Goal: Ask a question

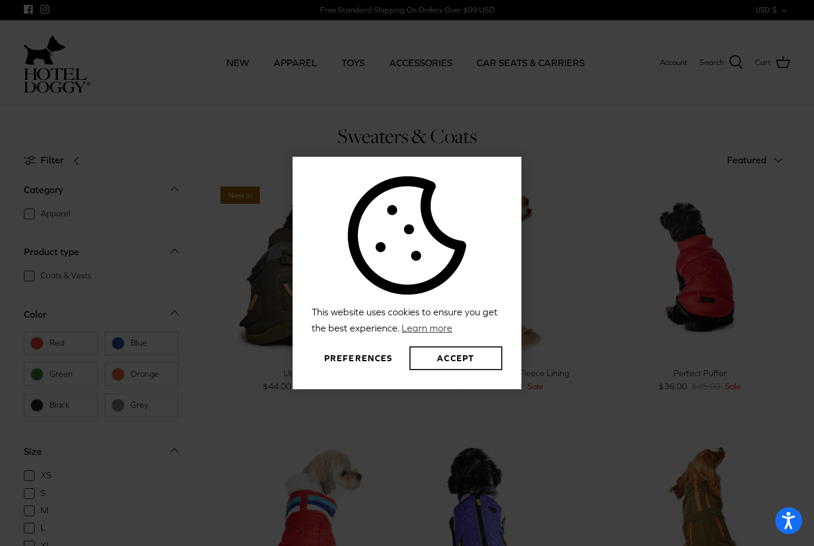
click at [453, 370] on button "Accept" at bounding box center [456, 358] width 93 height 24
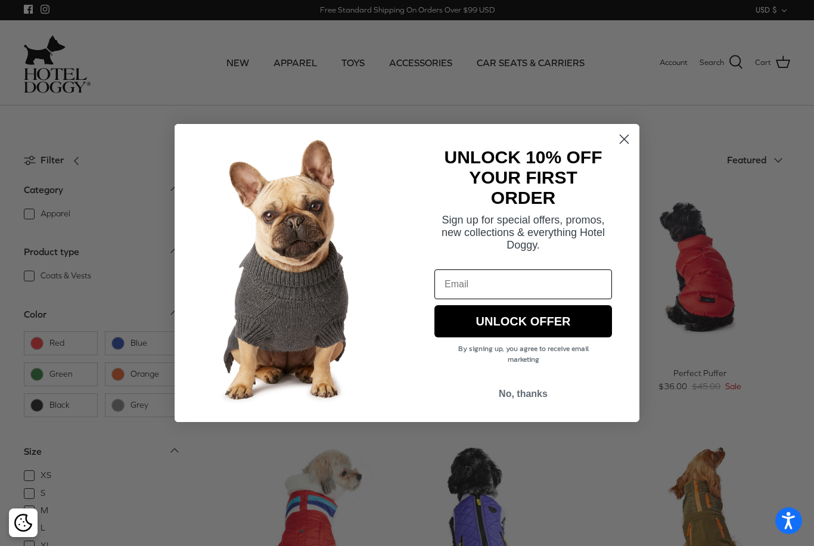
click at [619, 137] on circle "Close dialog" at bounding box center [625, 139] width 20 height 20
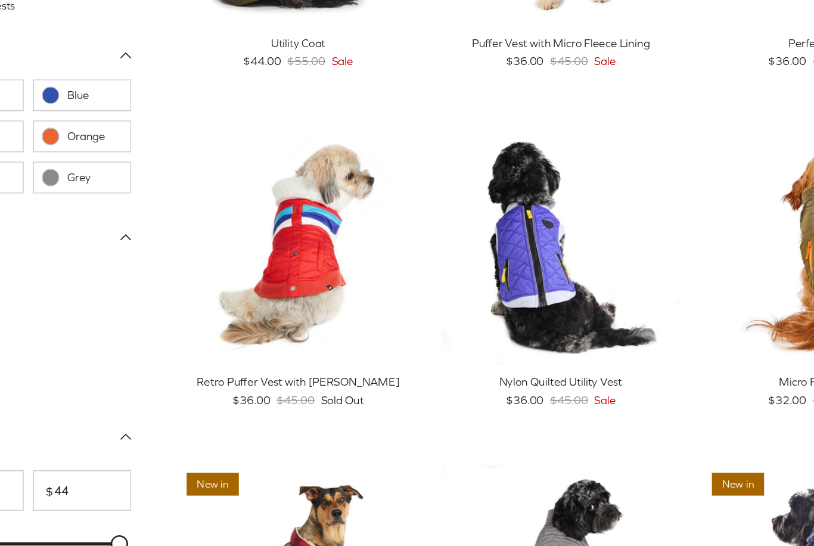
scroll to position [147, 0]
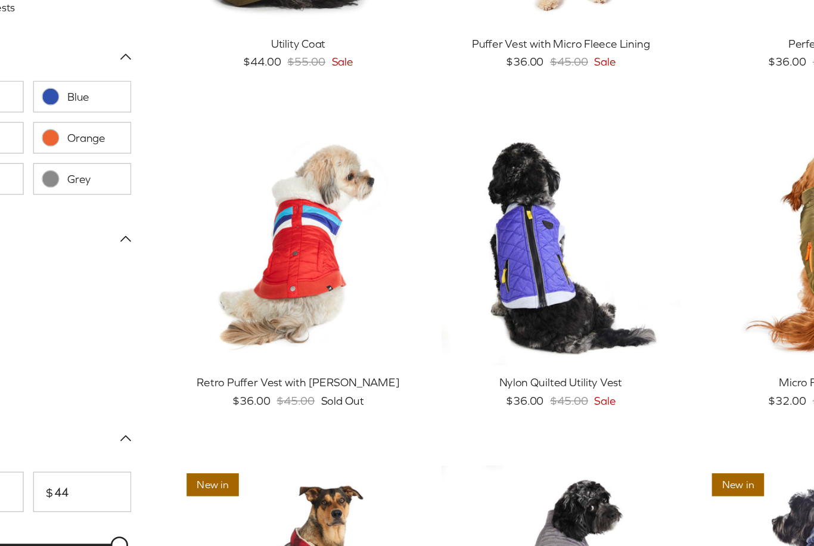
click at [221, 353] on link "Quick buy" at bounding box center [305, 365] width 168 height 24
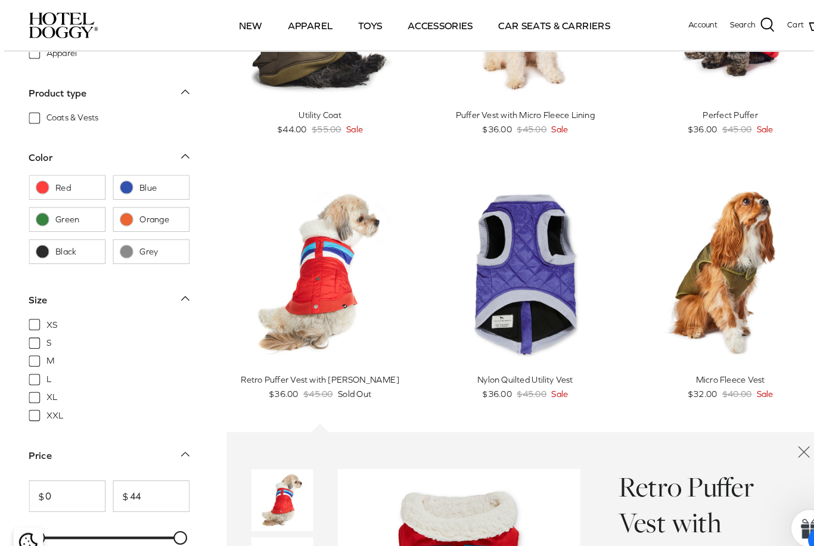
scroll to position [176, 0]
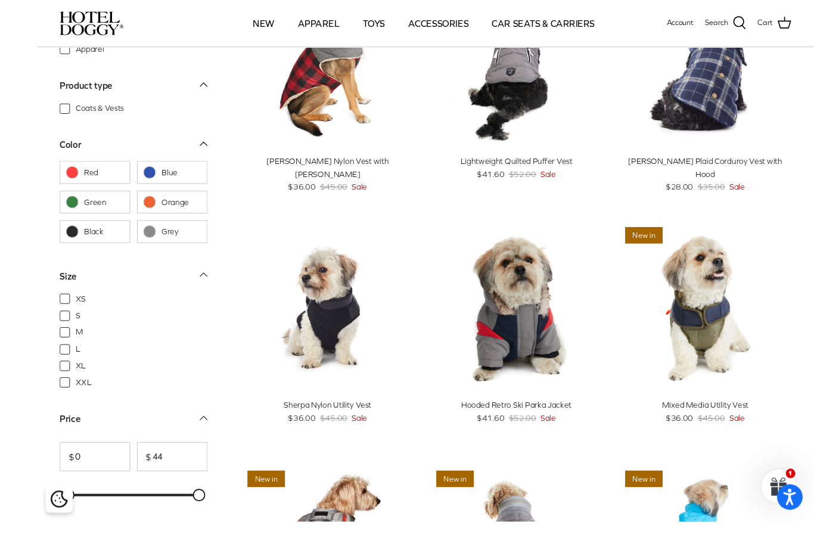
scroll to position [679, 0]
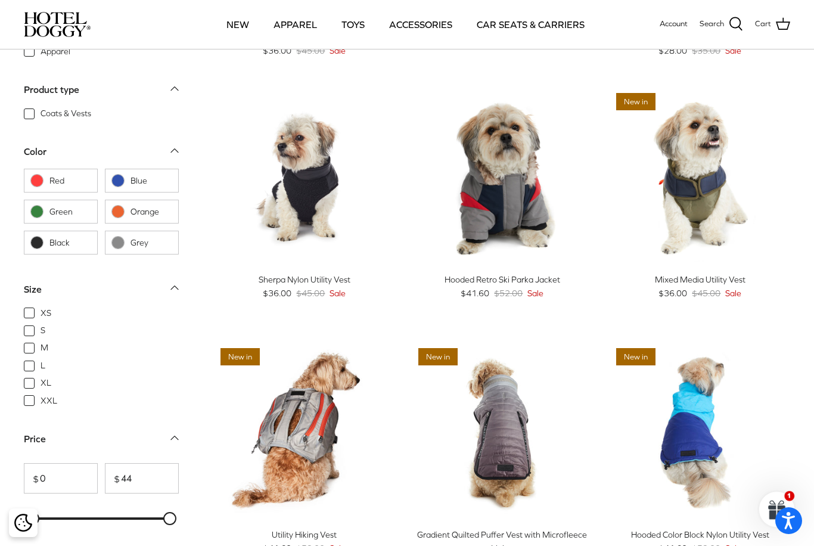
click at [726, 246] on link "Quick buy" at bounding box center [701, 249] width 168 height 24
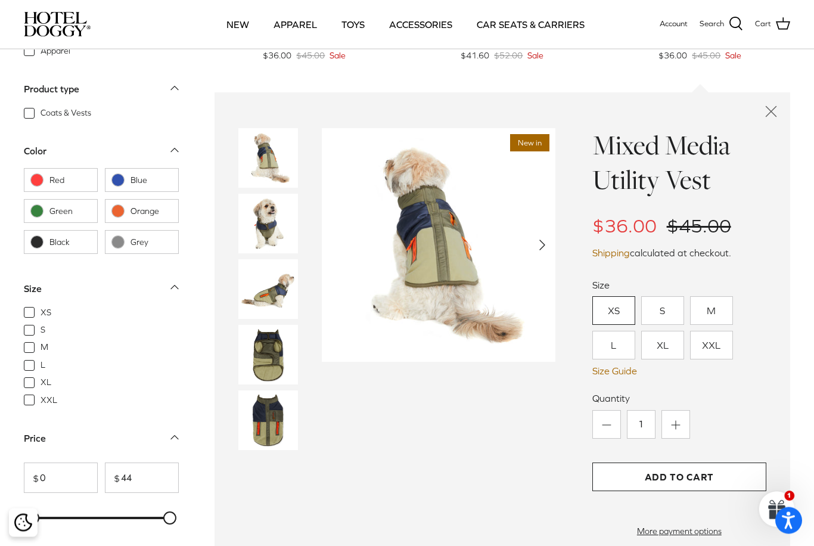
scroll to position [1011, 0]
click at [763, 118] on icon "Close quick buy" at bounding box center [771, 113] width 20 height 20
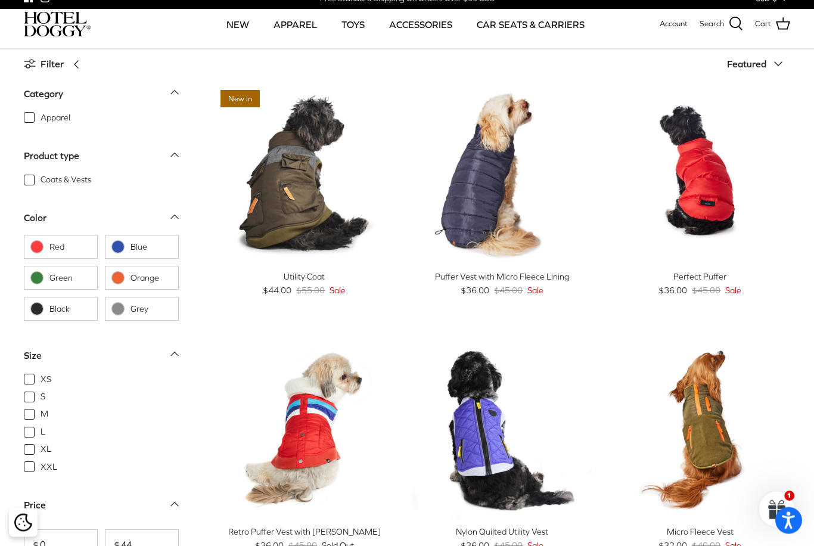
scroll to position [0, 0]
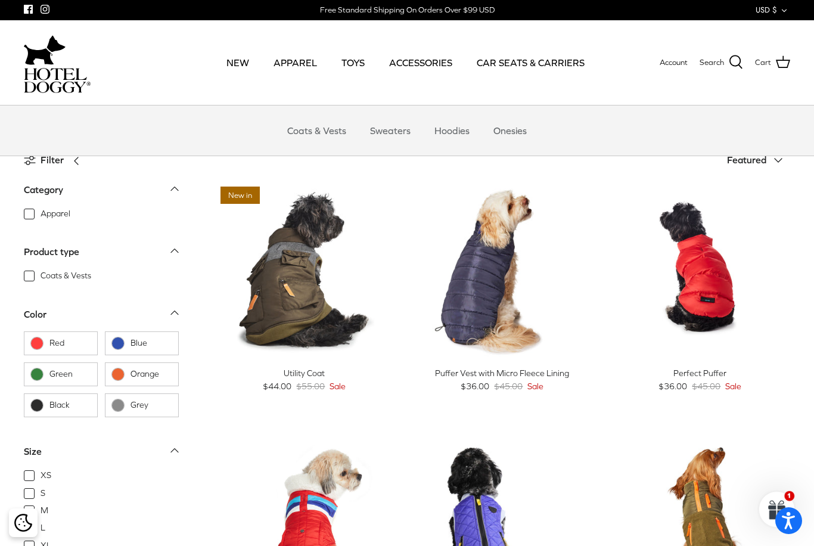
click at [503, 118] on link "Onesies" at bounding box center [510, 131] width 55 height 36
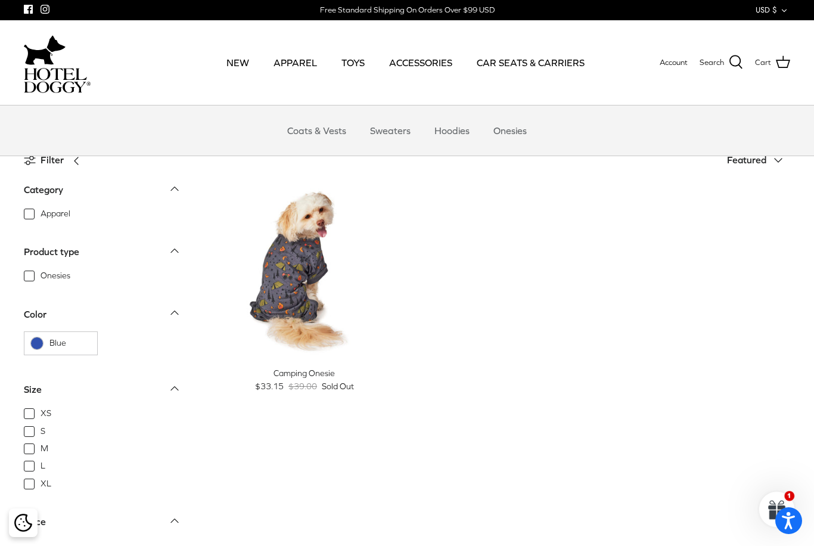
click at [456, 125] on link "Hoodies" at bounding box center [452, 131] width 57 height 36
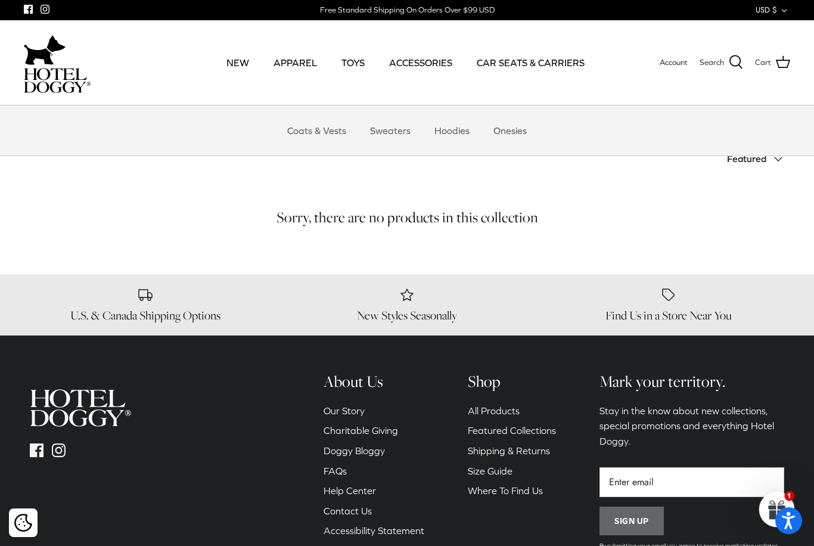
click at [385, 119] on link "Sweaters" at bounding box center [391, 131] width 62 height 36
click at [308, 128] on link "Coats & Vests" at bounding box center [317, 131] width 80 height 36
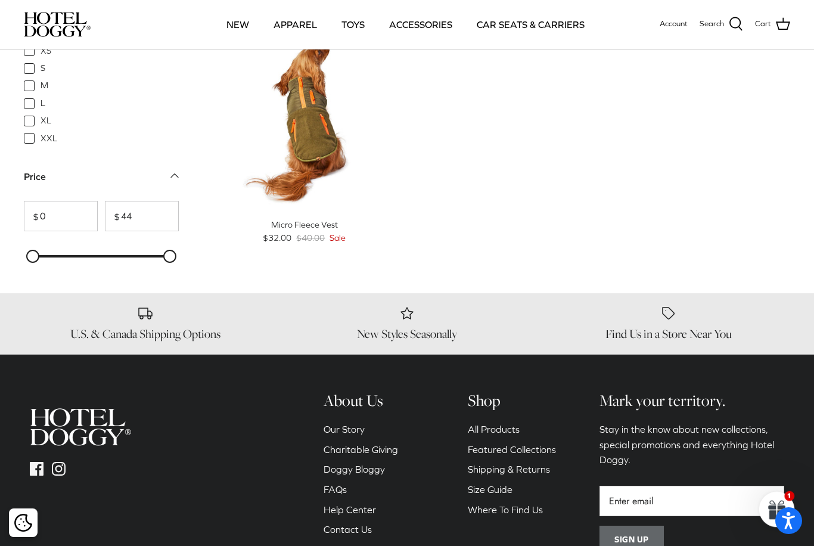
scroll to position [1509, 0]
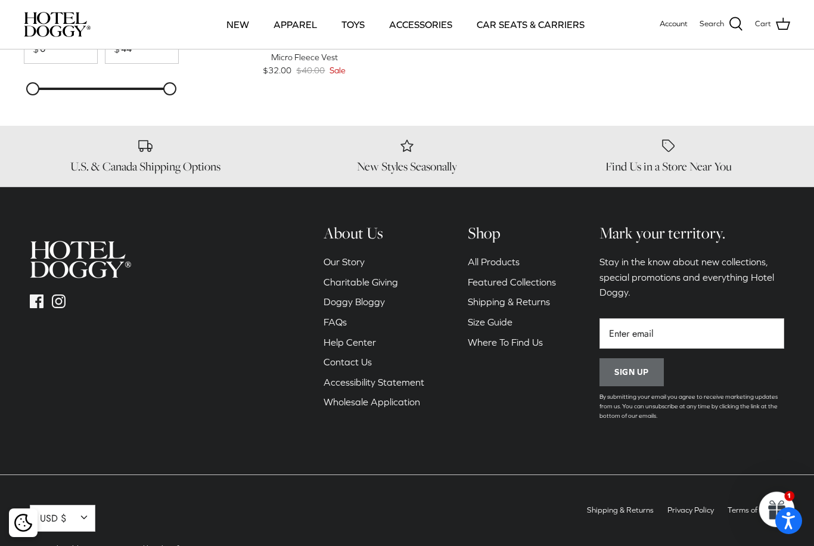
click at [349, 361] on link "Contact Us" at bounding box center [348, 362] width 48 height 11
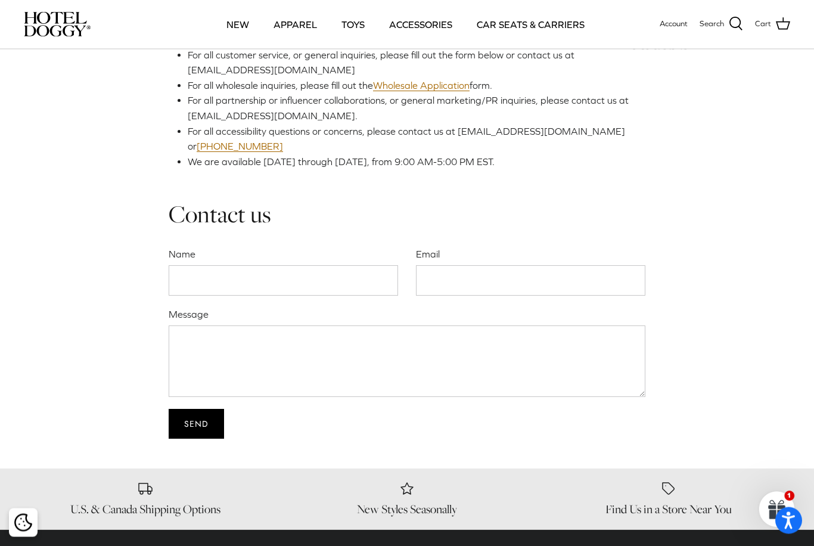
scroll to position [320, 0]
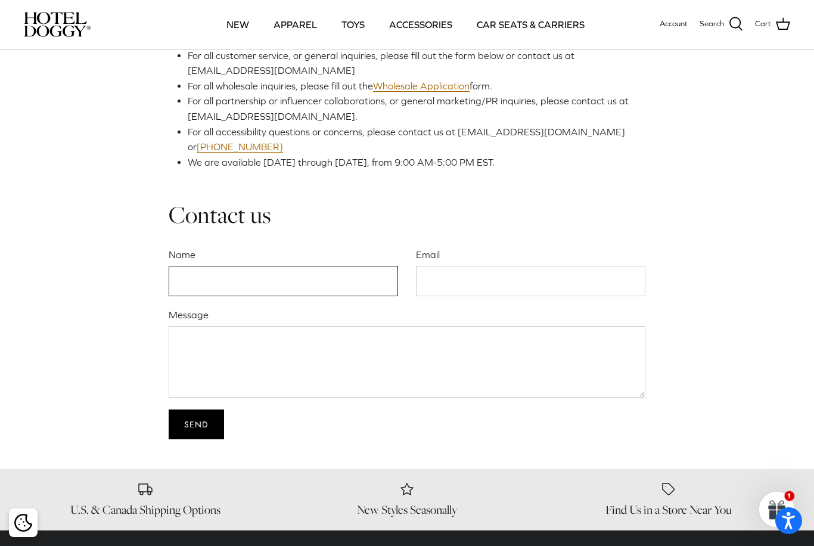
click at [170, 280] on input "Name" at bounding box center [284, 281] width 230 height 30
type input "[PERSON_NAME]"
click at [420, 275] on input "Email" at bounding box center [531, 281] width 230 height 30
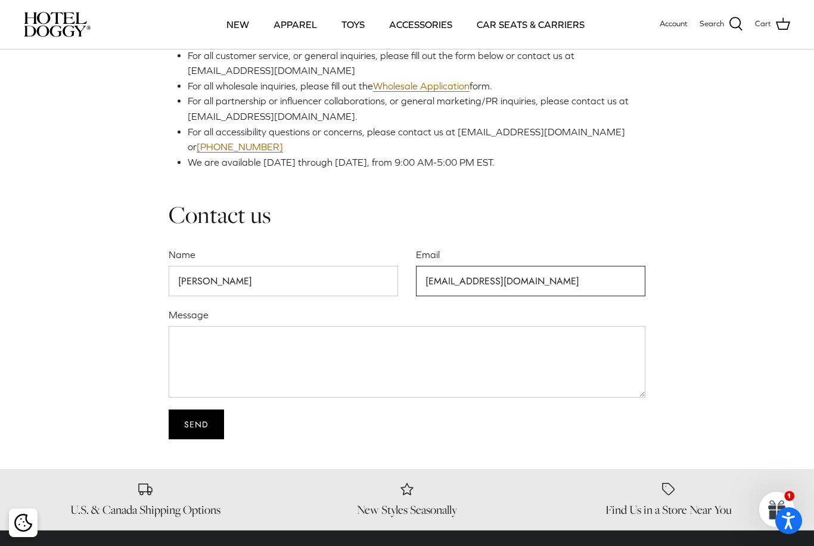
type input "[EMAIL_ADDRESS][DOMAIN_NAME]"
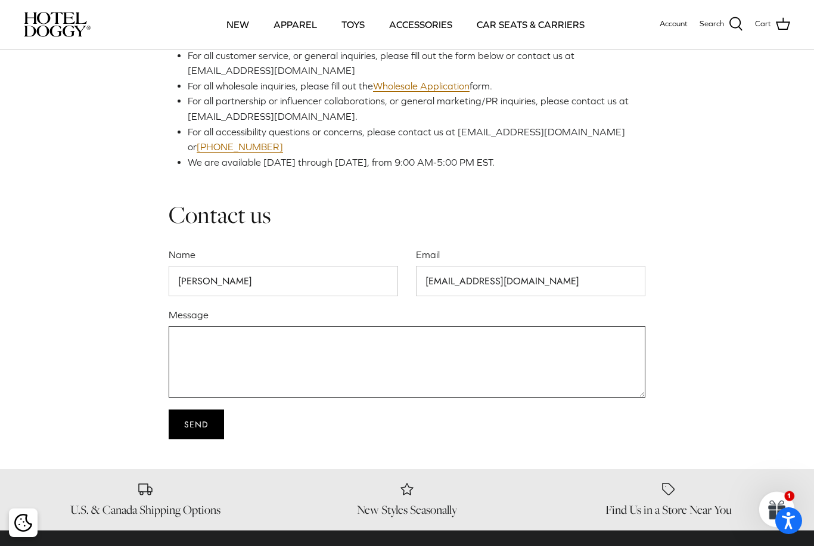
click at [175, 348] on textarea "Message" at bounding box center [407, 362] width 477 height 72
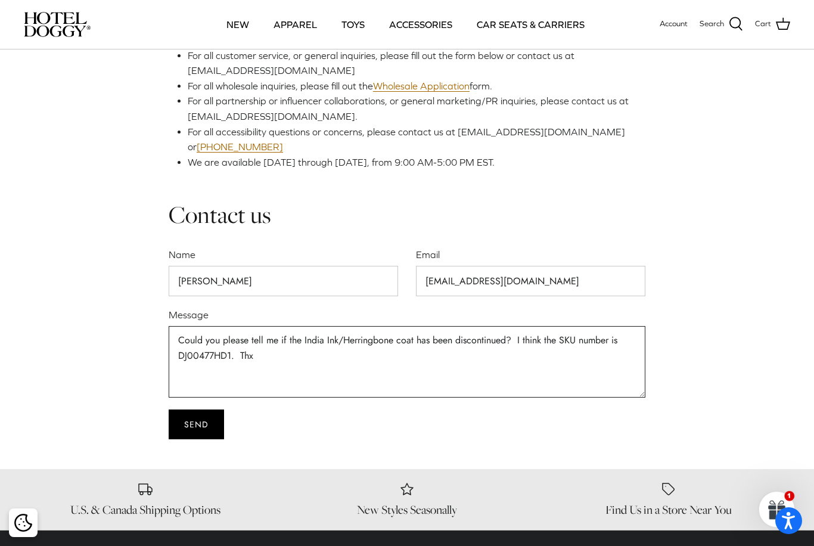
type textarea "Could you please tell me if the India Ink/Herringbone coat has been discontinue…"
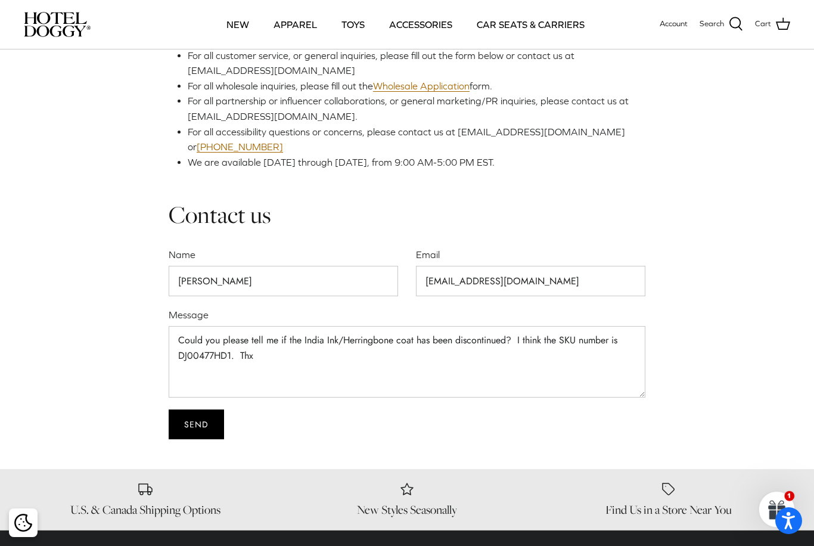
click at [188, 430] on input "Send" at bounding box center [196, 425] width 55 height 30
